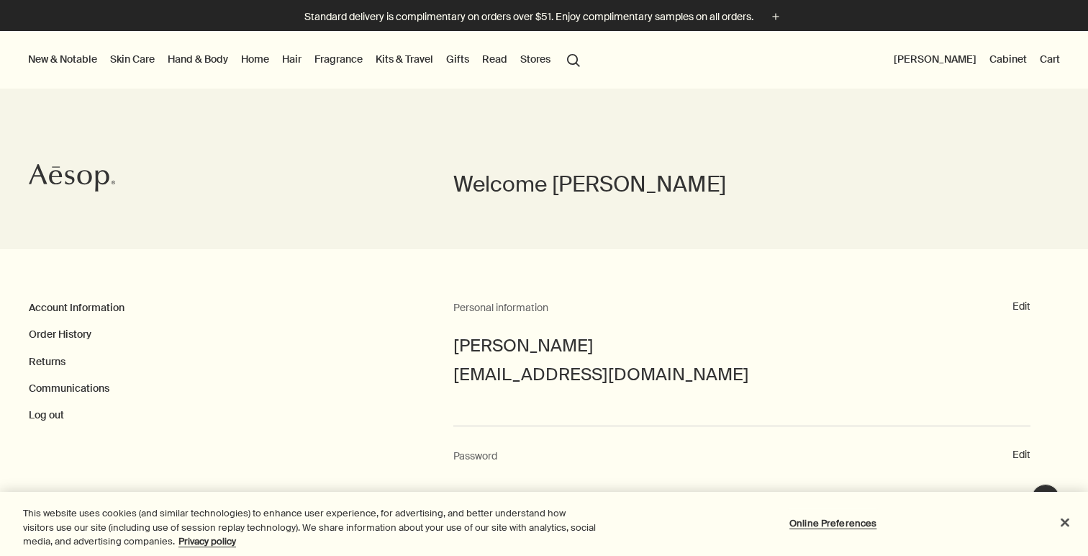
click at [411, 290] on div "Welcome [PERSON_NAME] Account Information Order History Returns Communications …" at bounding box center [544, 392] width 1088 height 607
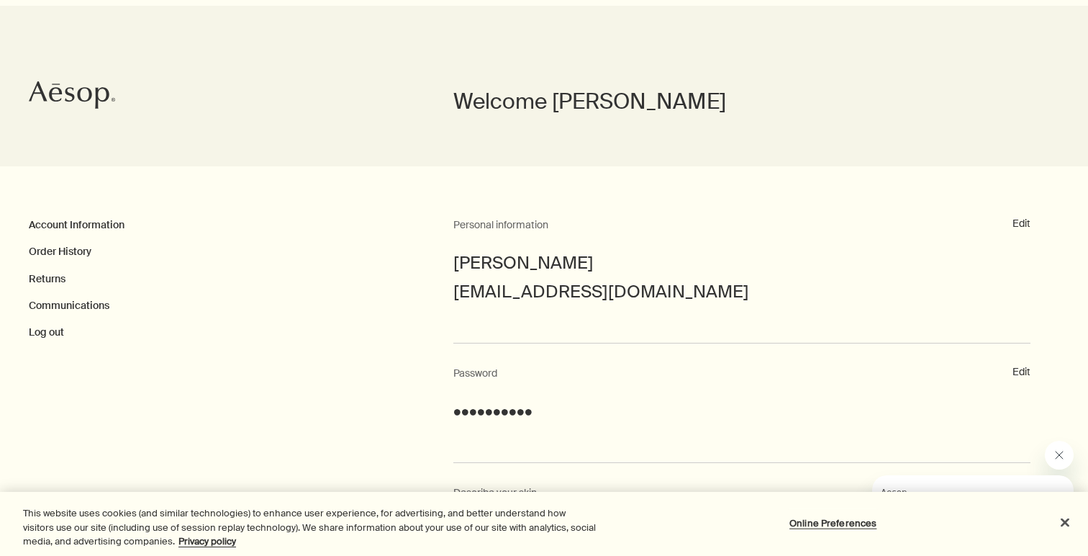
click at [334, 321] on ul "Account Information Order History Returns Communications Log out" at bounding box center [241, 279] width 425 height 124
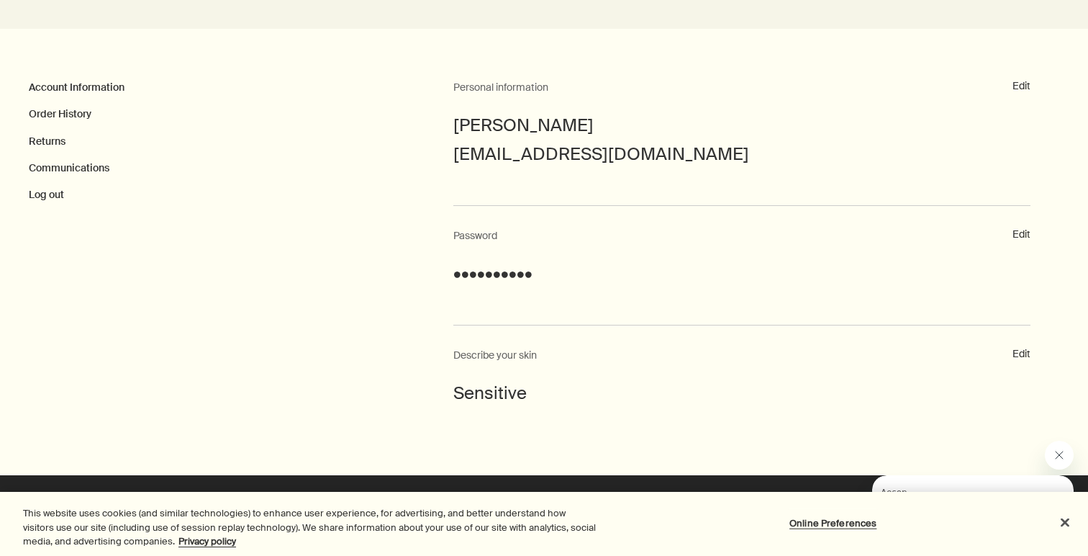
scroll to position [222, 0]
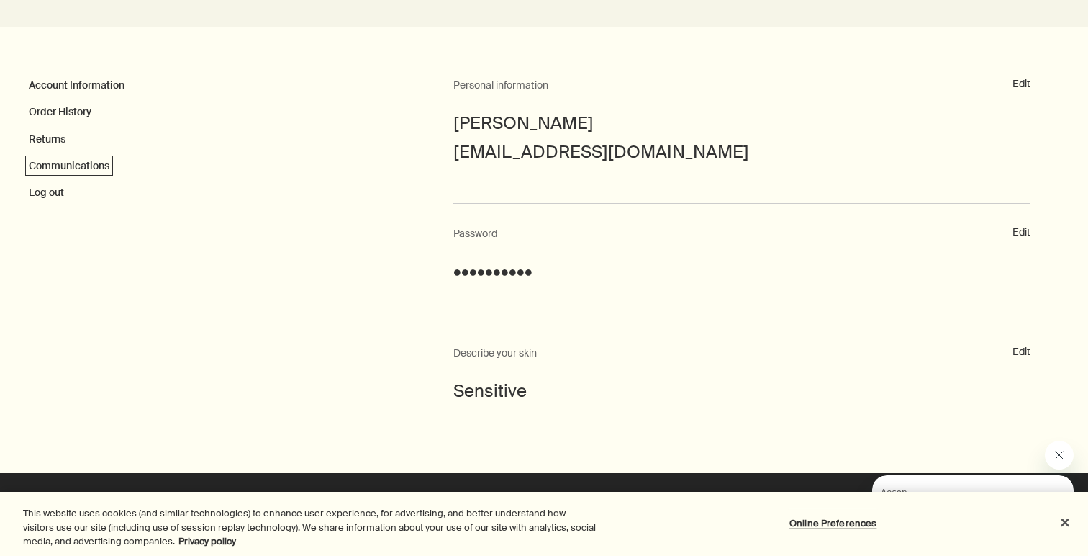
click at [93, 166] on link "Communications" at bounding box center [69, 165] width 81 height 13
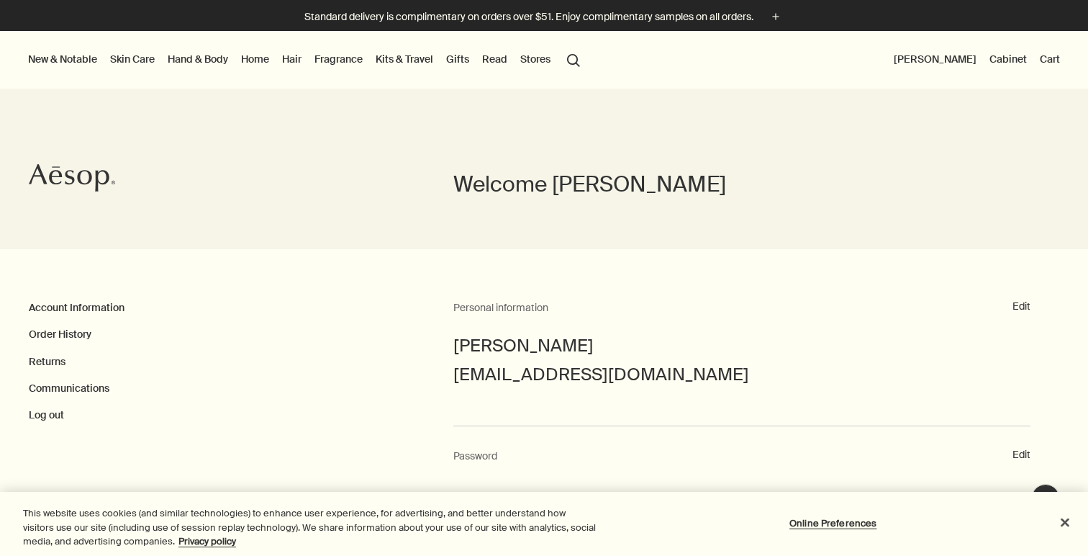
click at [71, 59] on button "New & Notable" at bounding box center [62, 59] width 75 height 19
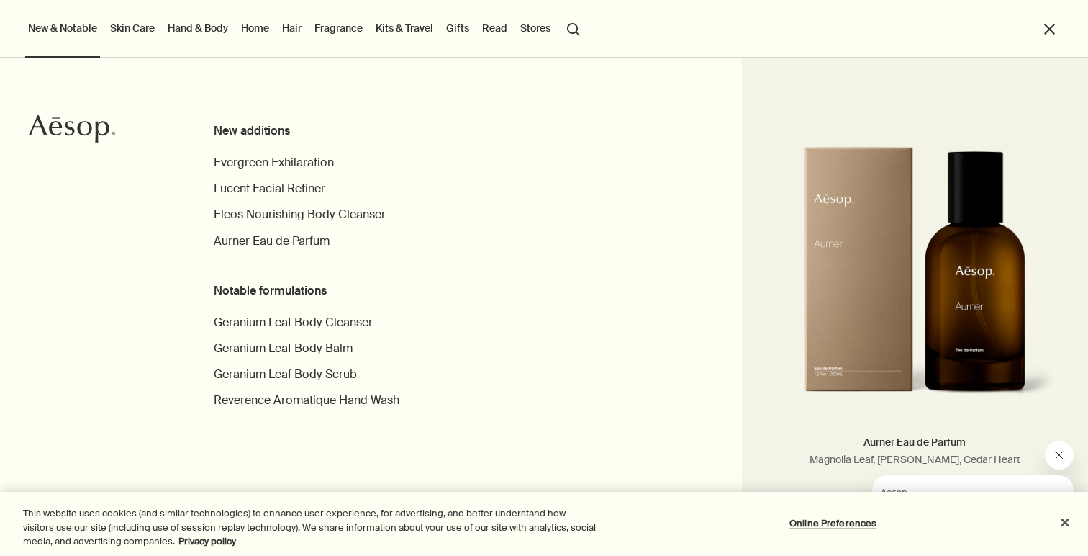
click at [1055, 25] on button "close" at bounding box center [1049, 29] width 17 height 17
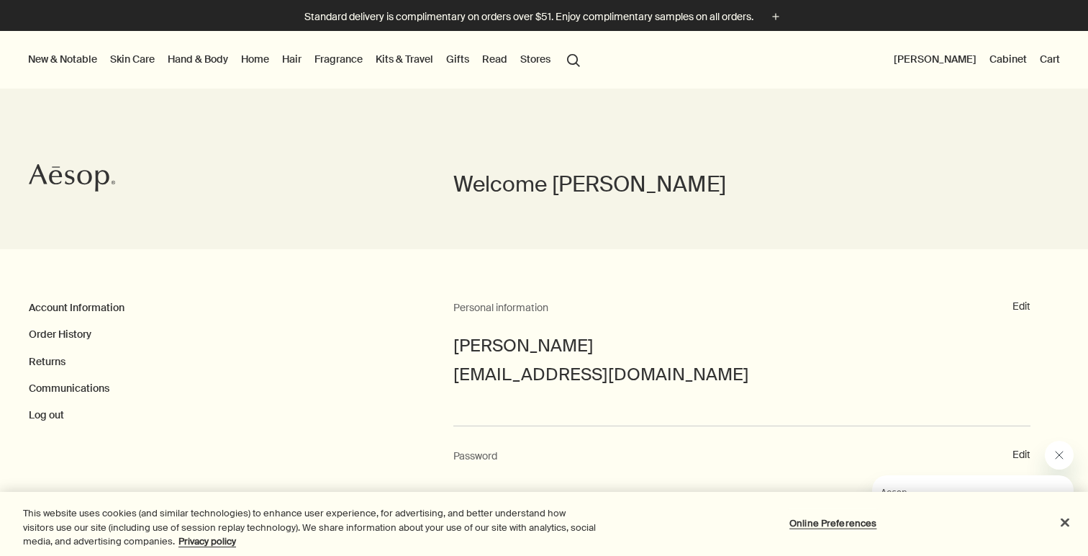
click at [78, 55] on button "New & Notable" at bounding box center [62, 59] width 75 height 19
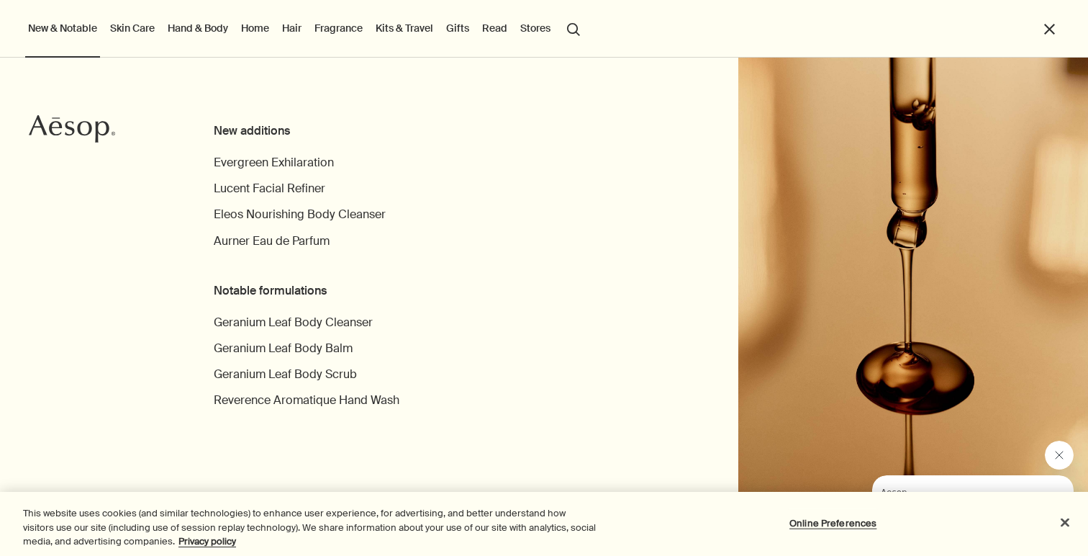
click at [1049, 35] on button "close" at bounding box center [1049, 29] width 17 height 17
